Goal: Register for event/course

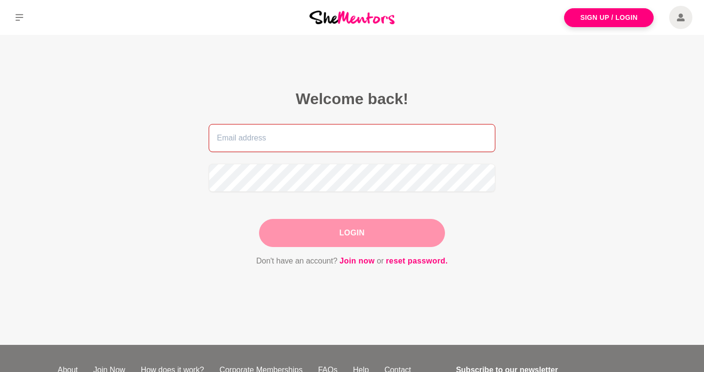
type input "[EMAIL_ADDRESS][DOMAIN_NAME]"
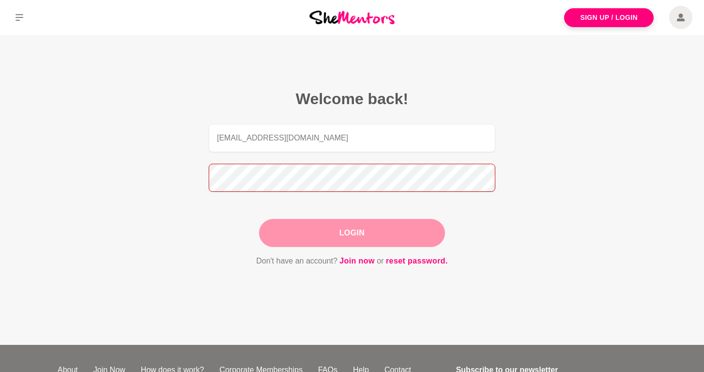
click at [352, 233] on button "Login" at bounding box center [352, 233] width 186 height 28
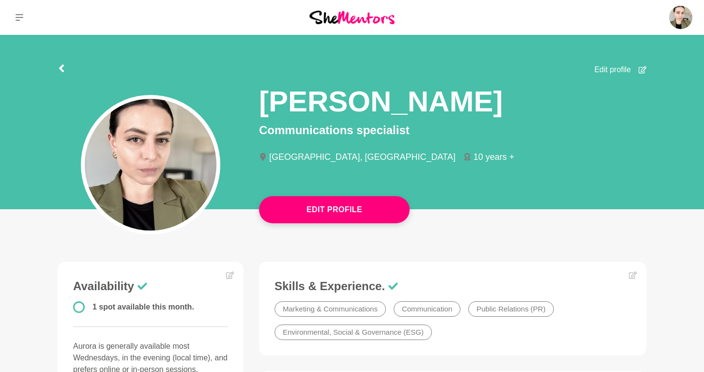
click at [19, 13] on button at bounding box center [19, 17] width 39 height 35
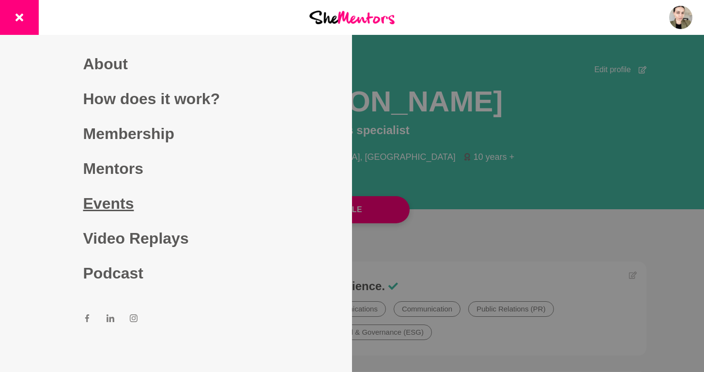
click at [105, 199] on link "Events" at bounding box center [176, 203] width 186 height 35
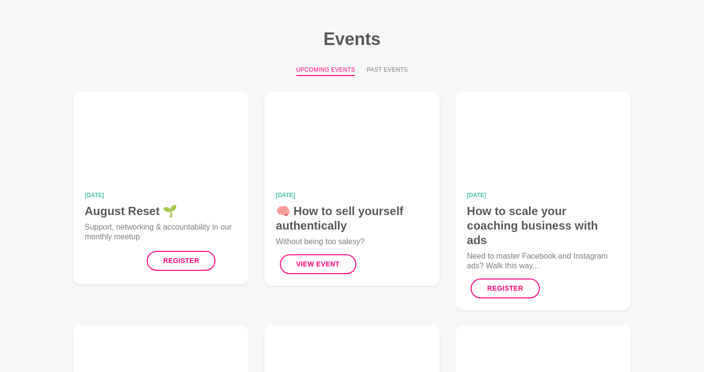
scroll to position [43, 0]
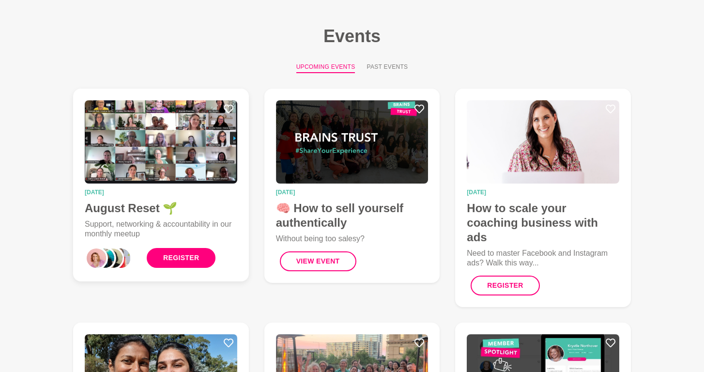
click at [192, 260] on link "Register" at bounding box center [181, 258] width 69 height 20
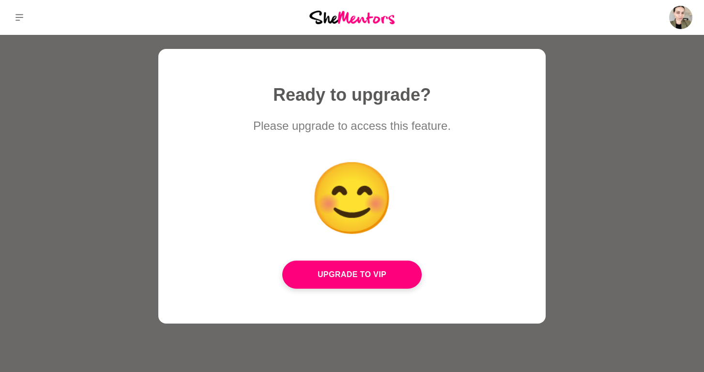
click at [614, 74] on div at bounding box center [352, 186] width 704 height 372
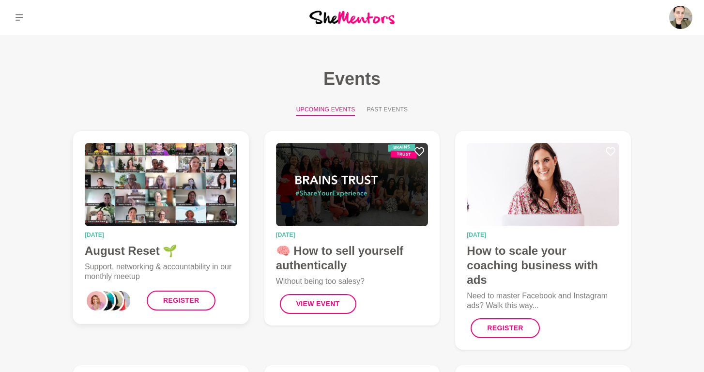
scroll to position [43, 0]
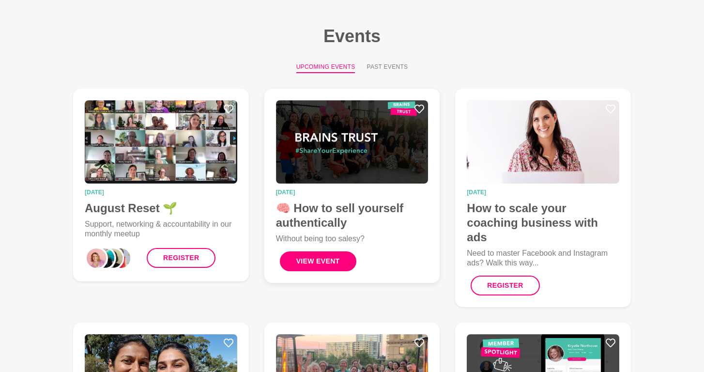
click at [319, 263] on button "View Event" at bounding box center [318, 261] width 76 height 20
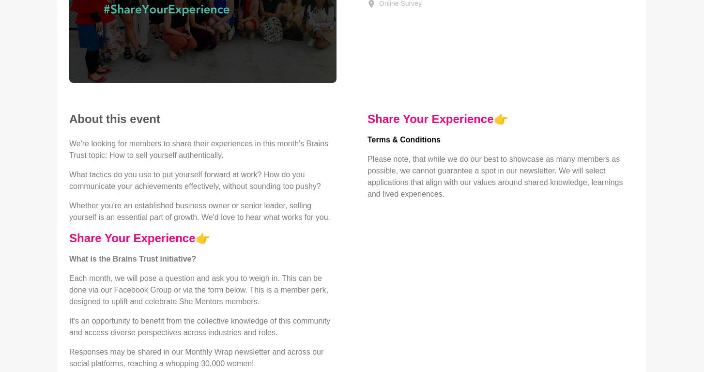
scroll to position [185, 0]
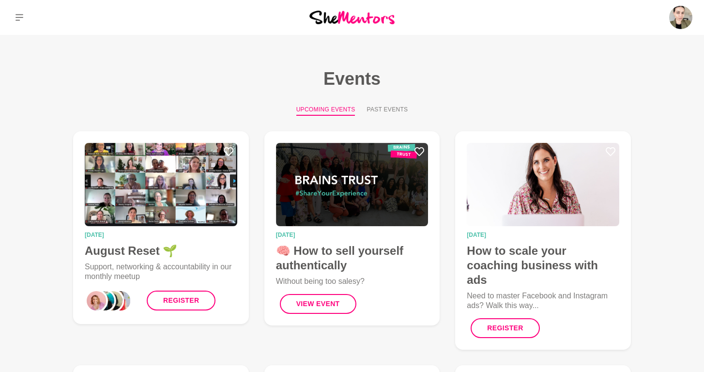
click at [25, 13] on button at bounding box center [19, 17] width 39 height 35
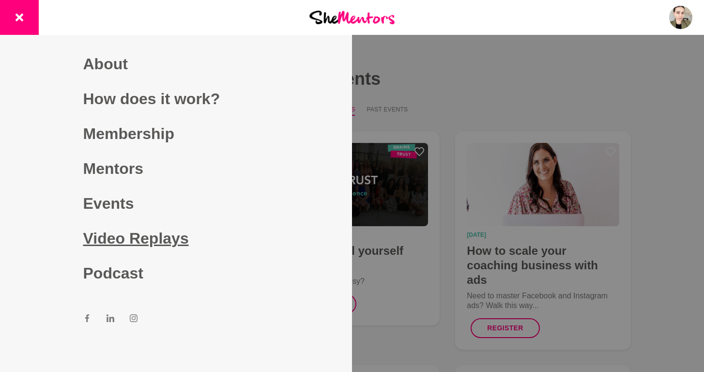
click at [128, 231] on link "Video Replays" at bounding box center [176, 238] width 186 height 35
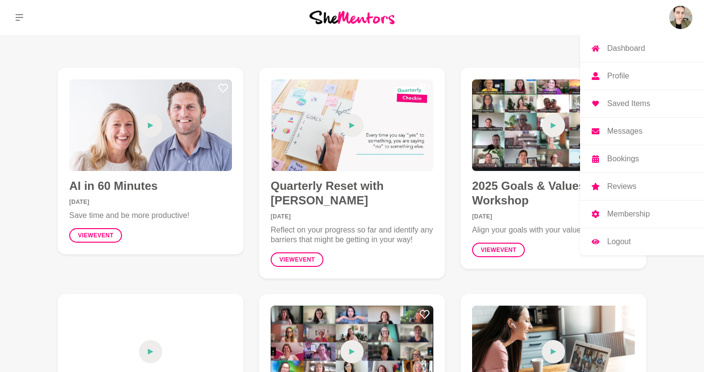
click at [684, 16] on img at bounding box center [680, 17] width 23 height 23
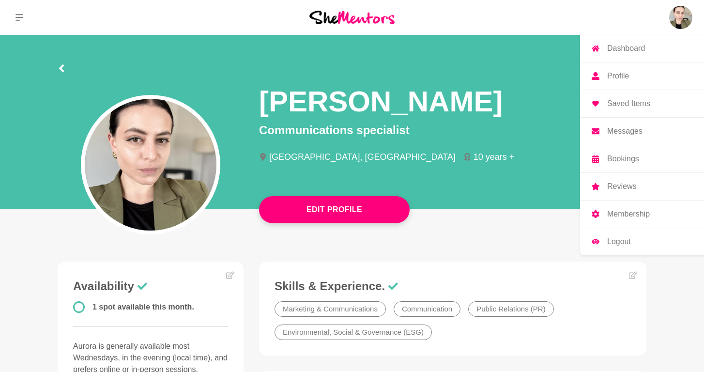
click at [612, 241] on p "Logout" at bounding box center [619, 242] width 24 height 8
